Goal: Task Accomplishment & Management: Manage account settings

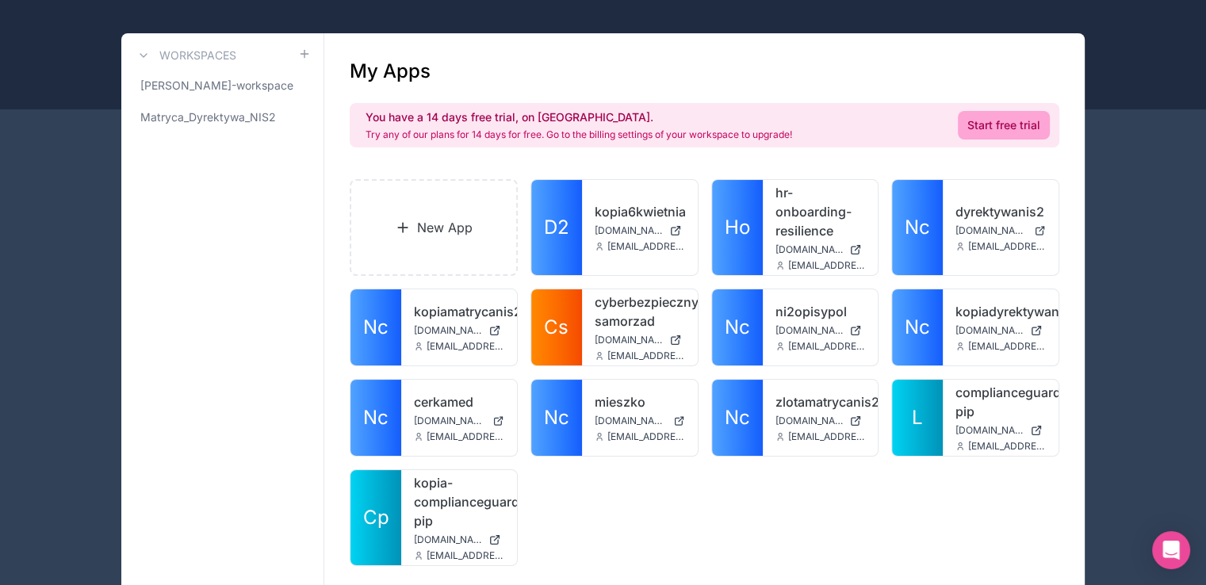
scroll to position [159, 0]
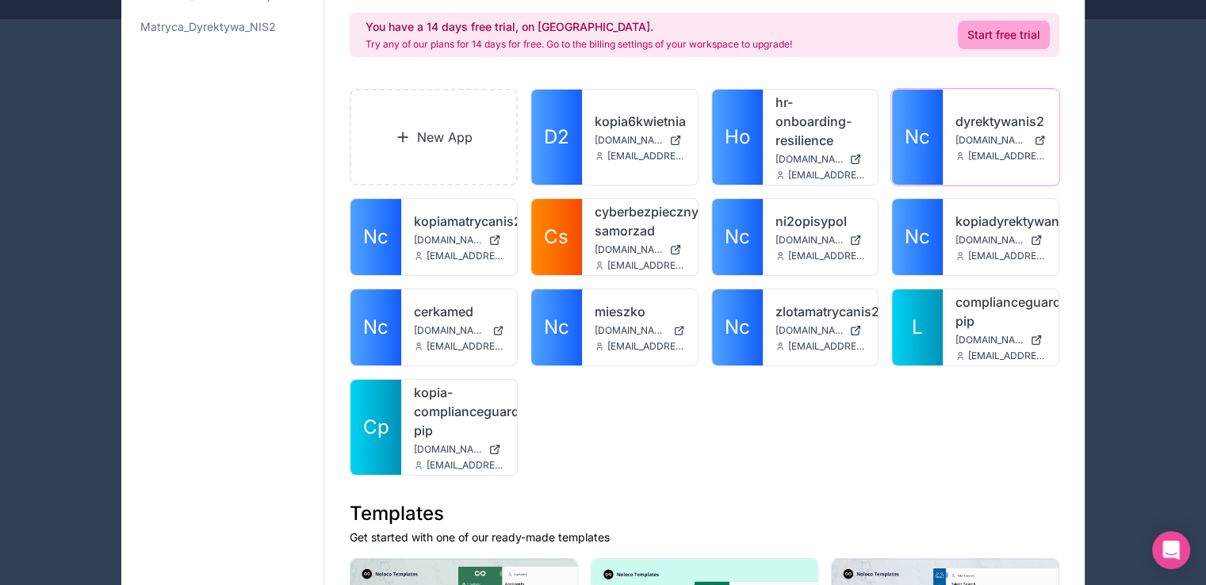
click at [0, 0] on icon at bounding box center [0, 0] width 0 height 0
click at [971, 119] on link "dyrektywanis2" at bounding box center [1000, 121] width 90 height 19
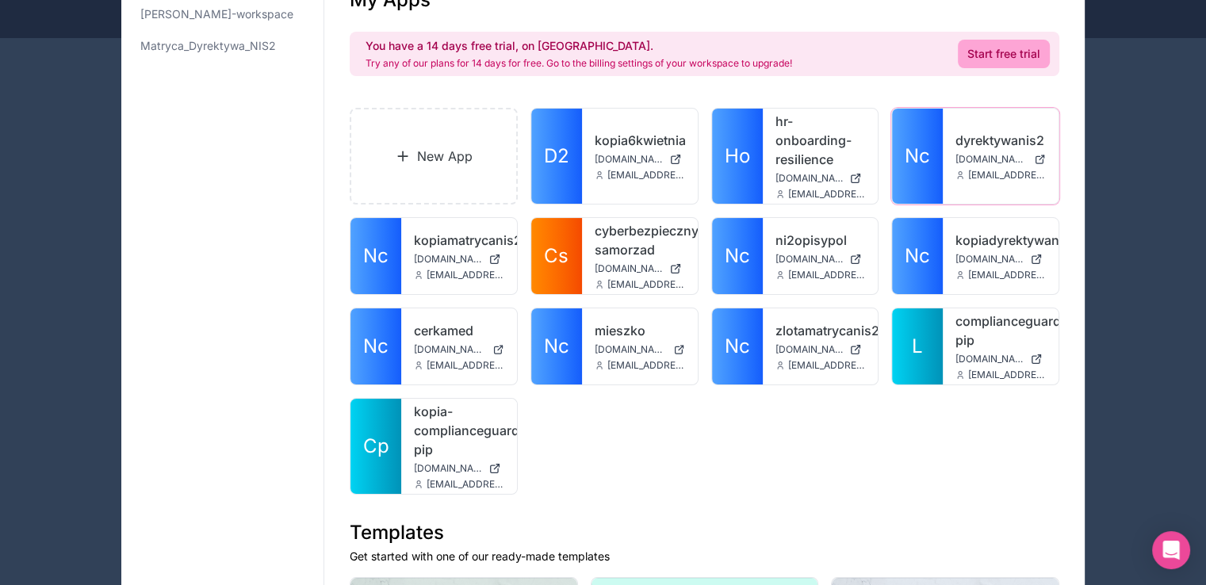
scroll to position [159, 0]
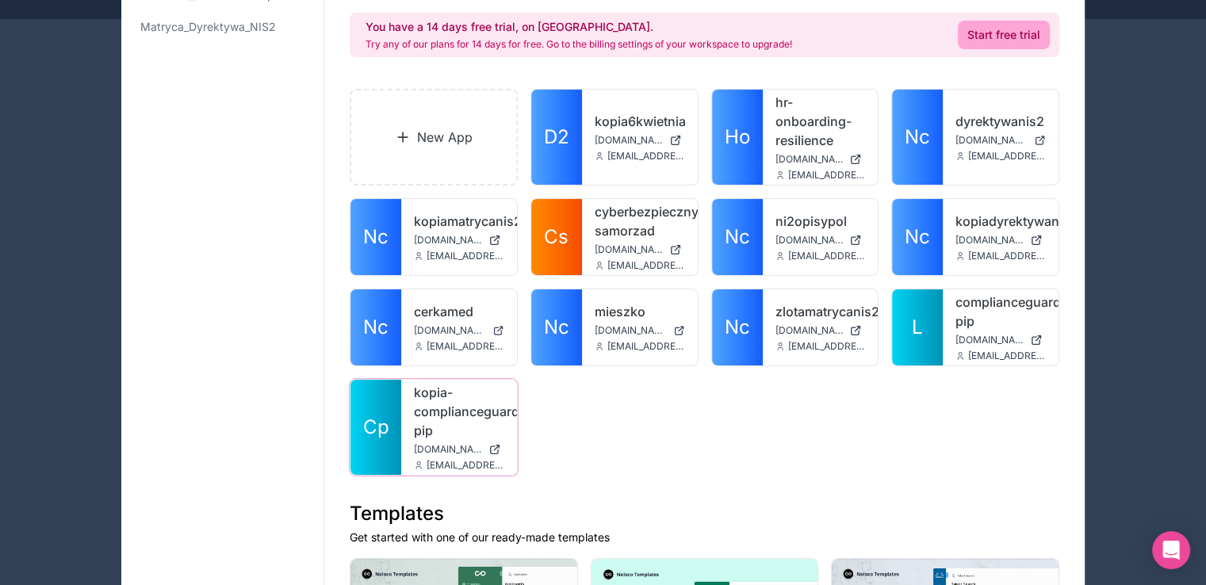
click at [0, 0] on icon at bounding box center [0, 0] width 0 height 0
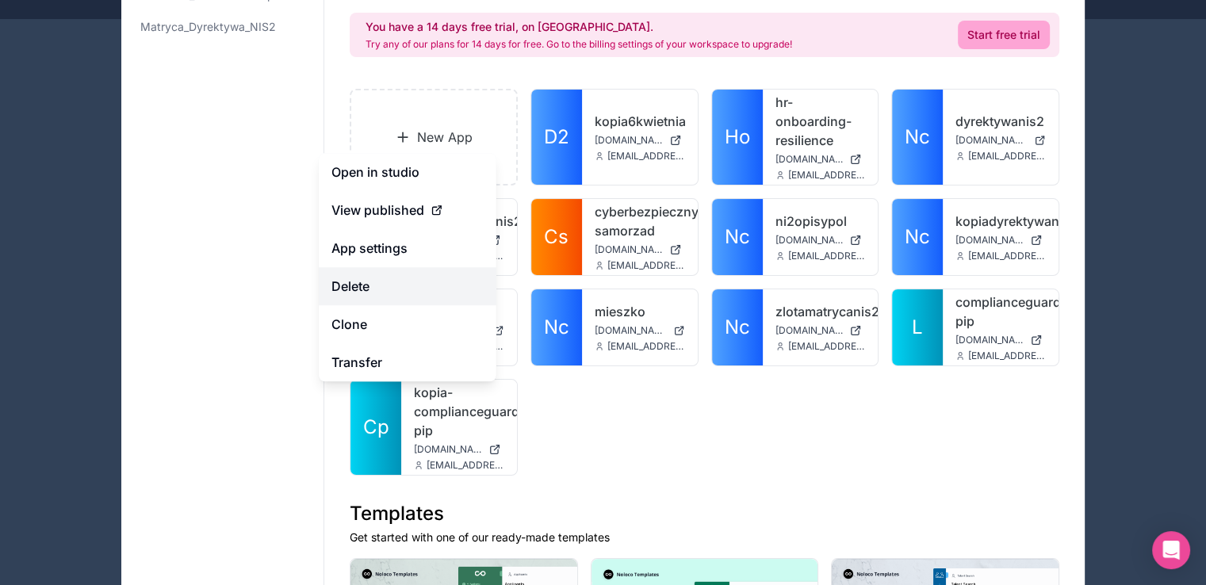
click at [358, 283] on button "Delete" at bounding box center [408, 286] width 178 height 38
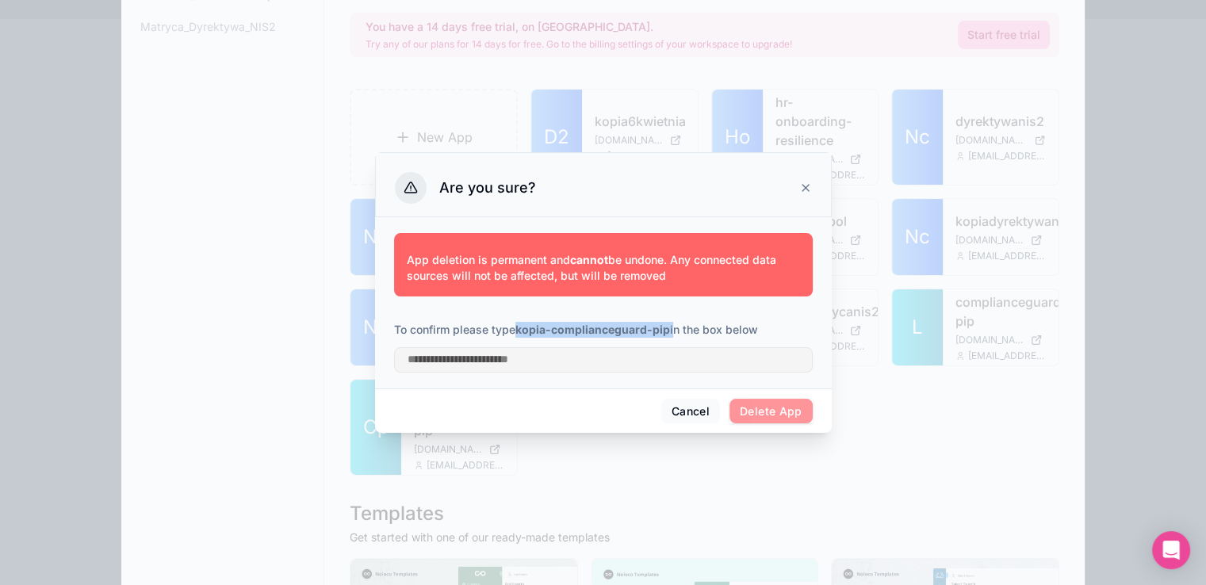
drag, startPoint x: 517, startPoint y: 327, endPoint x: 671, endPoint y: 327, distance: 154.6
click at [671, 327] on p "To confirm please type kopia-complianceguard-pip in the box below" at bounding box center [603, 330] width 419 height 16
click at [666, 331] on strong "kopia-complianceguard-pip" at bounding box center [592, 329] width 155 height 13
drag, startPoint x: 518, startPoint y: 331, endPoint x: 667, endPoint y: 325, distance: 149.2
click at [667, 325] on strong "kopia-complianceguard-pip" at bounding box center [592, 329] width 155 height 13
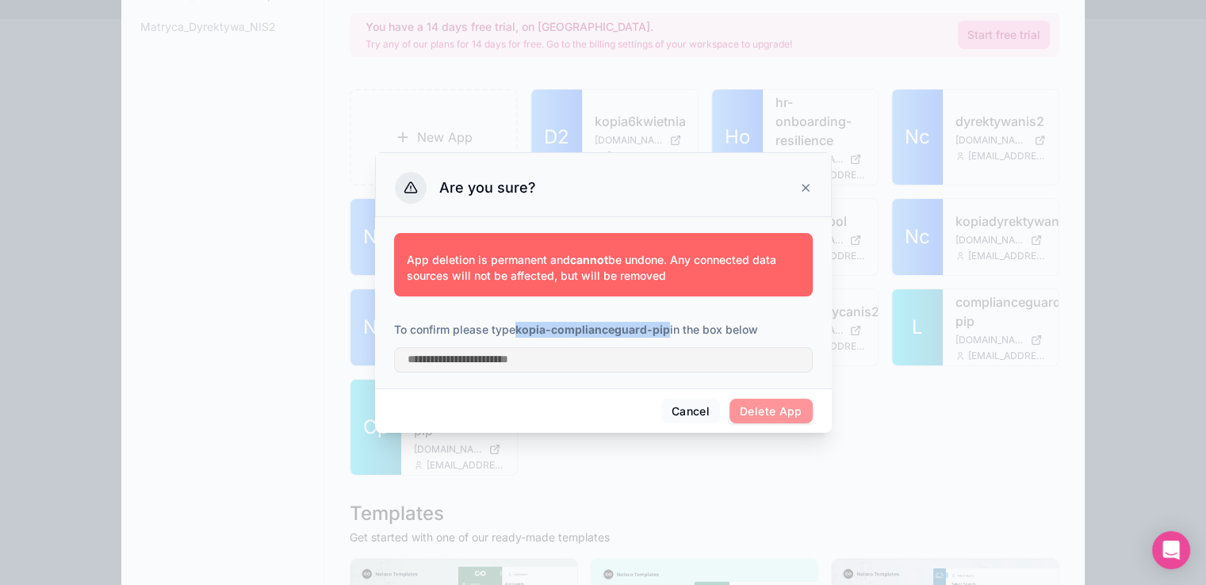
copy strong "kopia-complianceguard-pip"
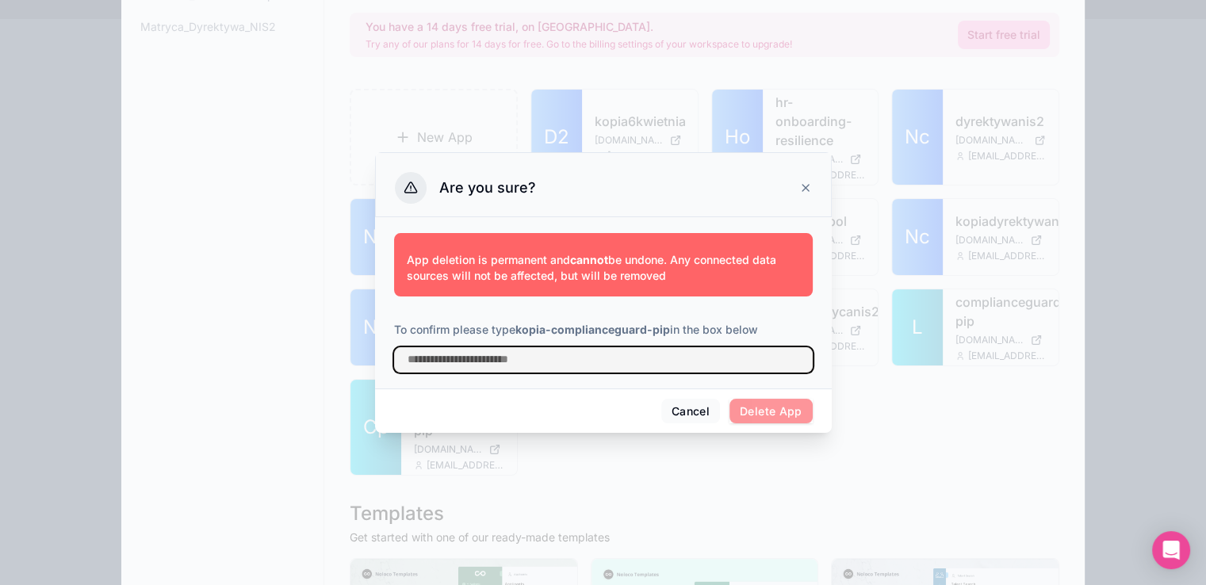
click at [531, 365] on input "text" at bounding box center [603, 359] width 419 height 25
paste input "**********"
type input "**********"
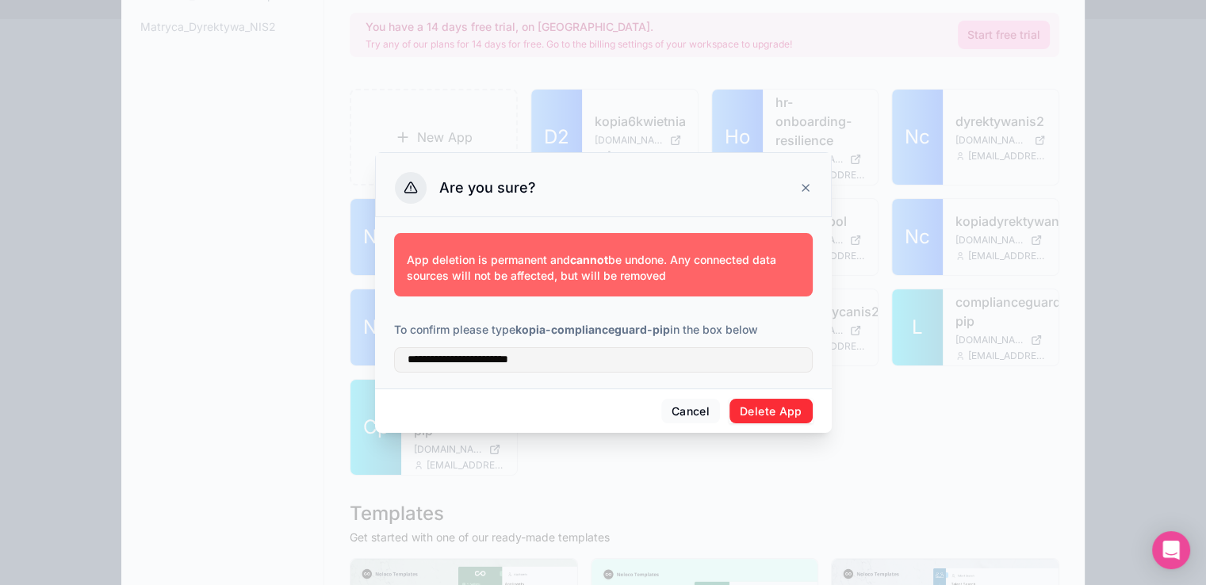
drag, startPoint x: 761, startPoint y: 411, endPoint x: 771, endPoint y: 216, distance: 195.3
click at [755, 223] on div "**********" at bounding box center [603, 292] width 457 height 281
click at [805, 189] on icon at bounding box center [805, 188] width 13 height 13
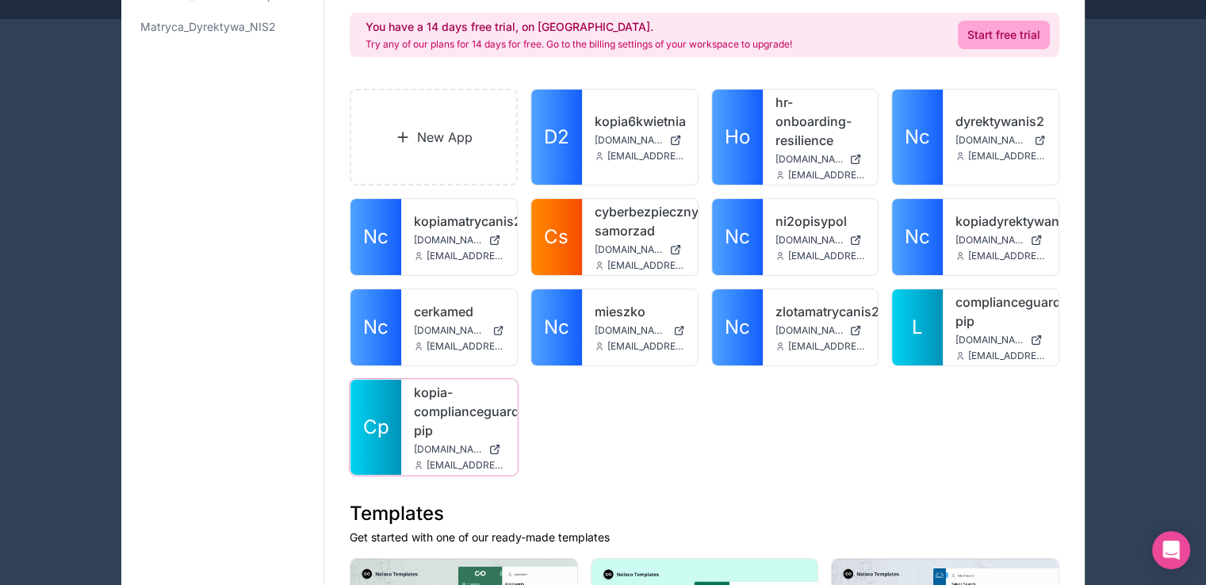
click at [411, 417] on div "kopia-complianceguard-pip kopia-complianceguard-pip.noloco.co info@esgraportowa…" at bounding box center [459, 427] width 116 height 95
click at [444, 400] on link "kopia-complianceguard-pip" at bounding box center [459, 411] width 90 height 57
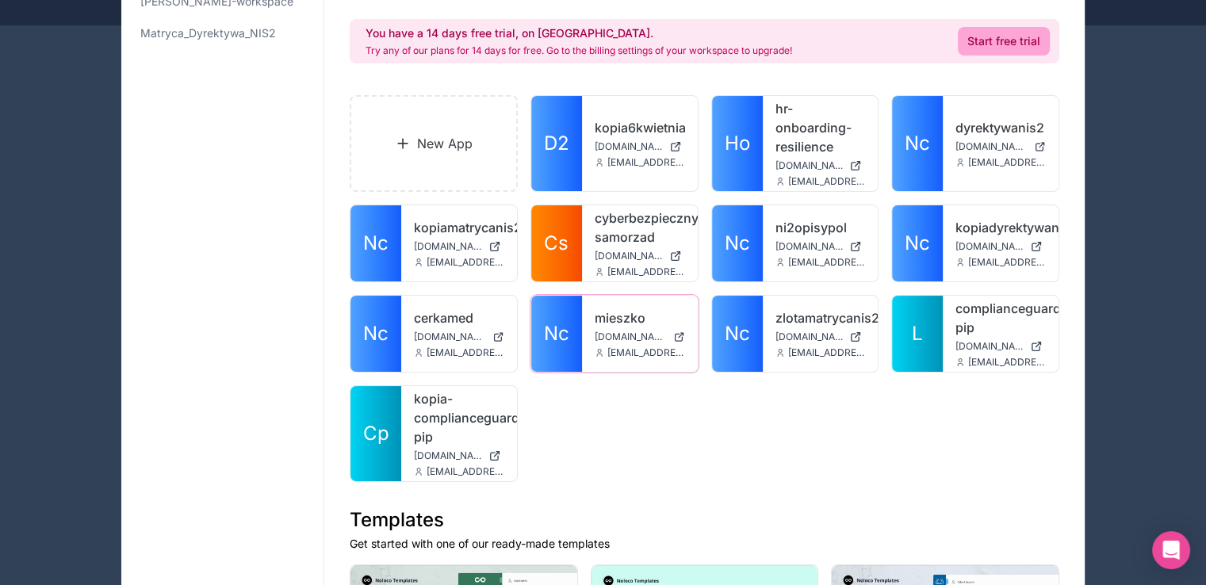
scroll to position [396, 0]
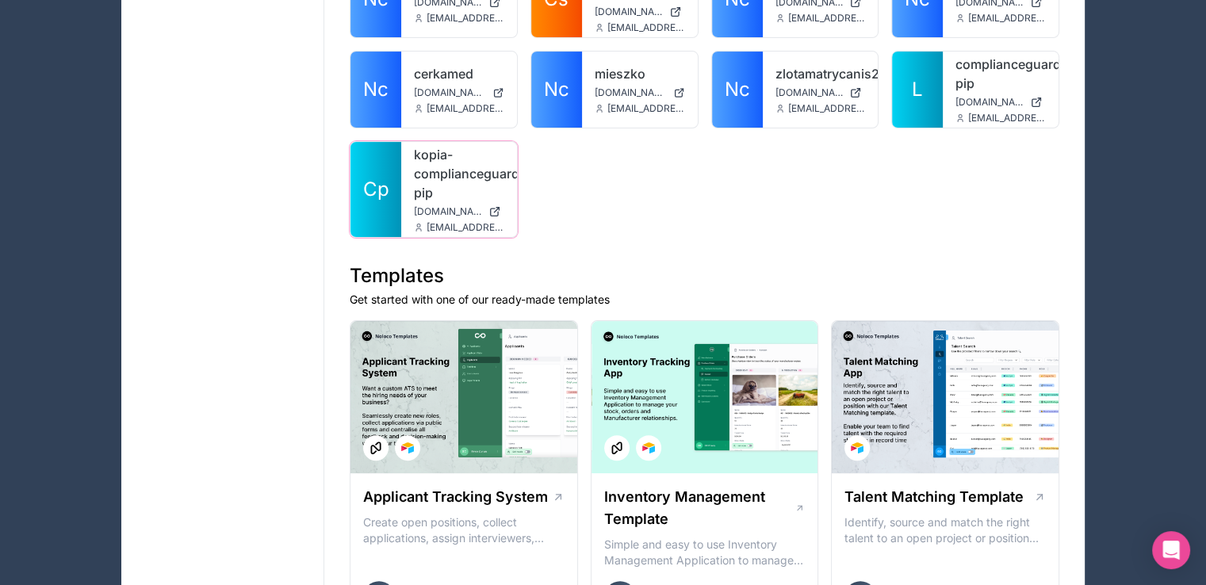
click at [0, 0] on icon at bounding box center [0, 0] width 0 height 0
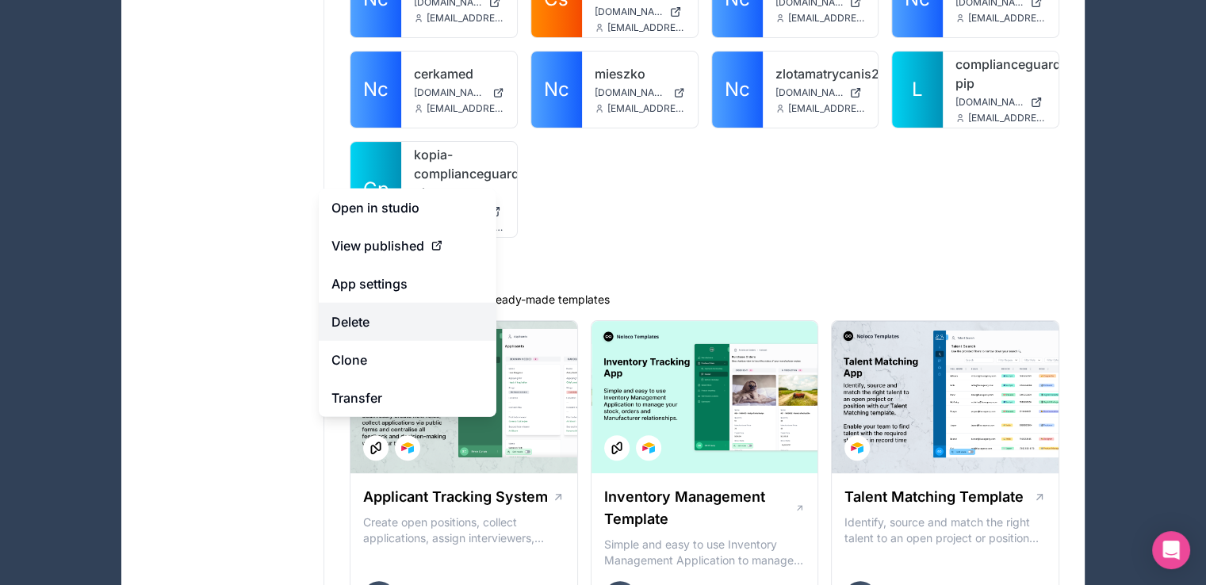
click at [365, 319] on button "Delete" at bounding box center [408, 322] width 178 height 38
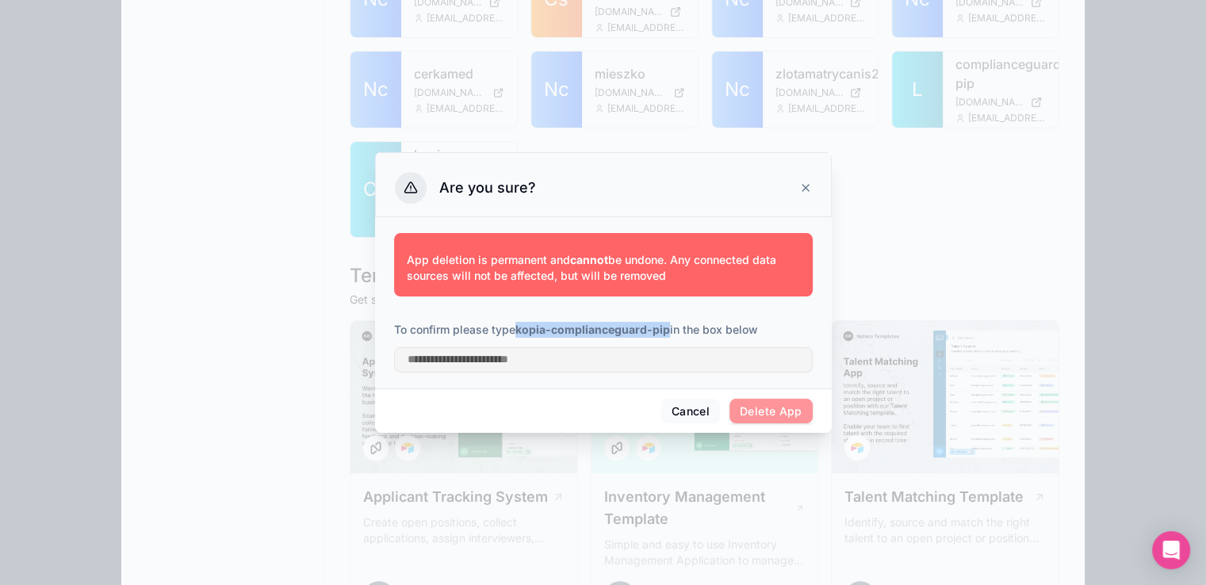
drag, startPoint x: 518, startPoint y: 327, endPoint x: 670, endPoint y: 326, distance: 152.2
click at [670, 326] on p "To confirm please type kopia-complianceguard-pip in the box below" at bounding box center [603, 330] width 419 height 16
copy strong "kopia-complianceguard-pip"
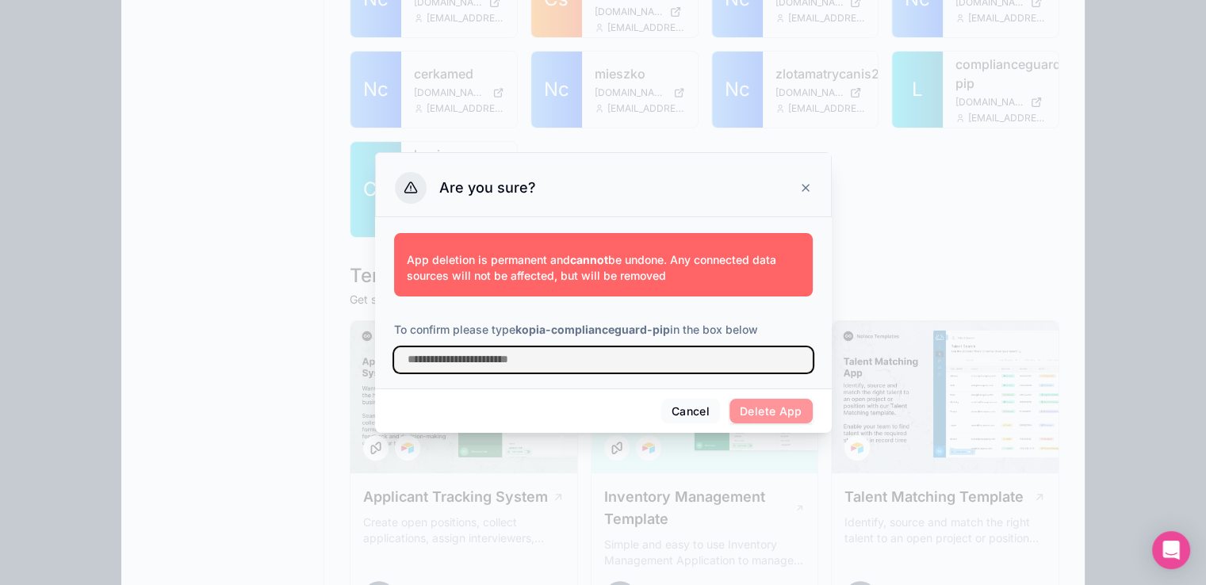
click at [476, 361] on input "text" at bounding box center [603, 359] width 419 height 25
paste input "**********"
type input "**********"
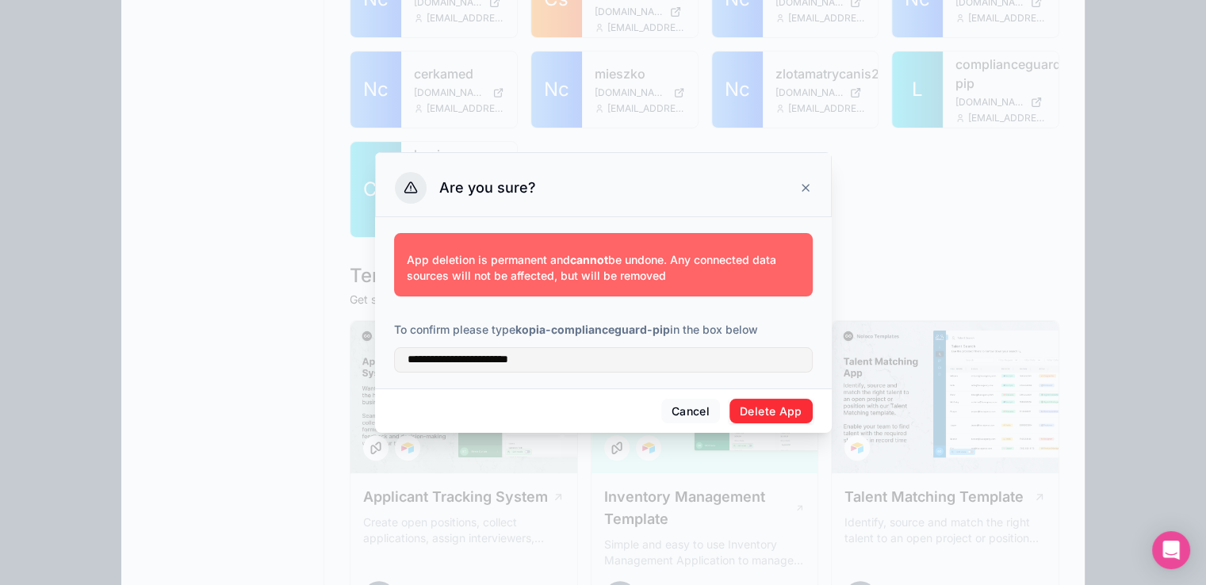
click at [769, 415] on button "Delete App" at bounding box center [770, 411] width 83 height 25
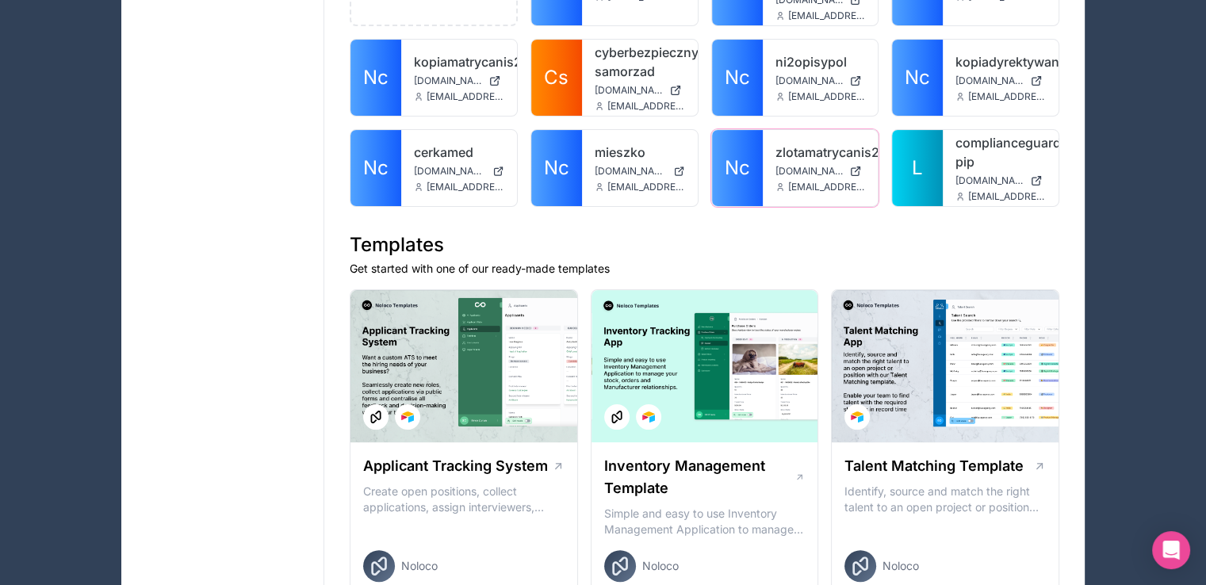
scroll to position [159, 0]
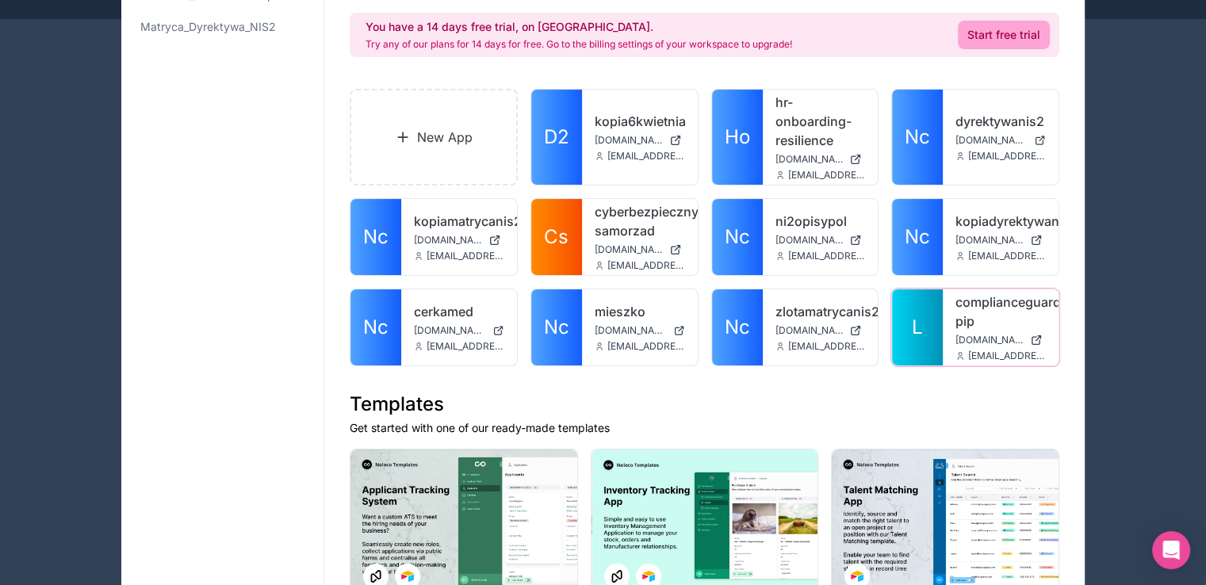
click at [984, 312] on link "complianceguard-pip" at bounding box center [1000, 312] width 90 height 38
